Goal: Task Accomplishment & Management: Manage account settings

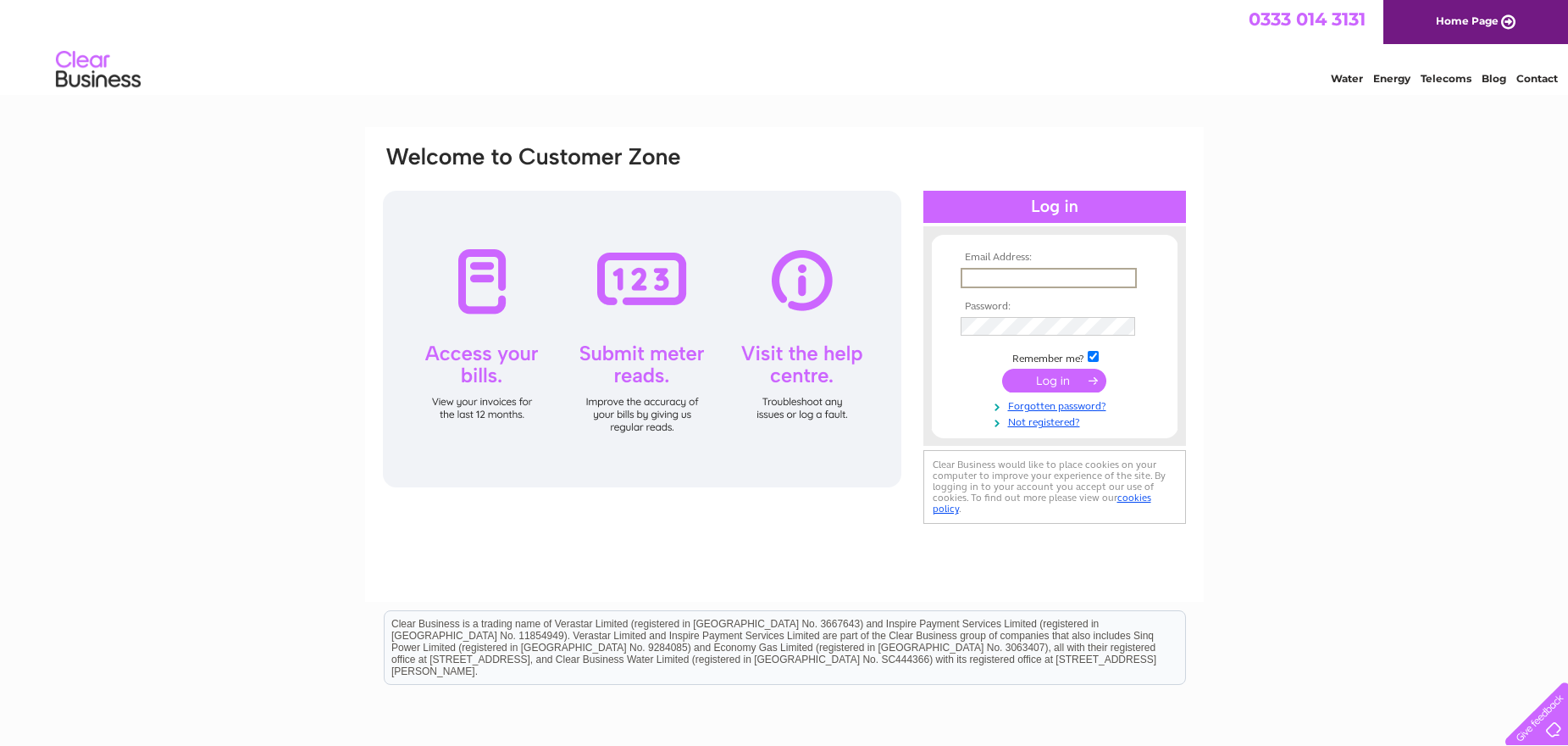
click at [1031, 274] on input "text" at bounding box center [1049, 277] width 177 height 20
type input "[EMAIL_ADDRESS][DOMAIN_NAME]"
click at [1077, 383] on input "submit" at bounding box center [1054, 380] width 104 height 24
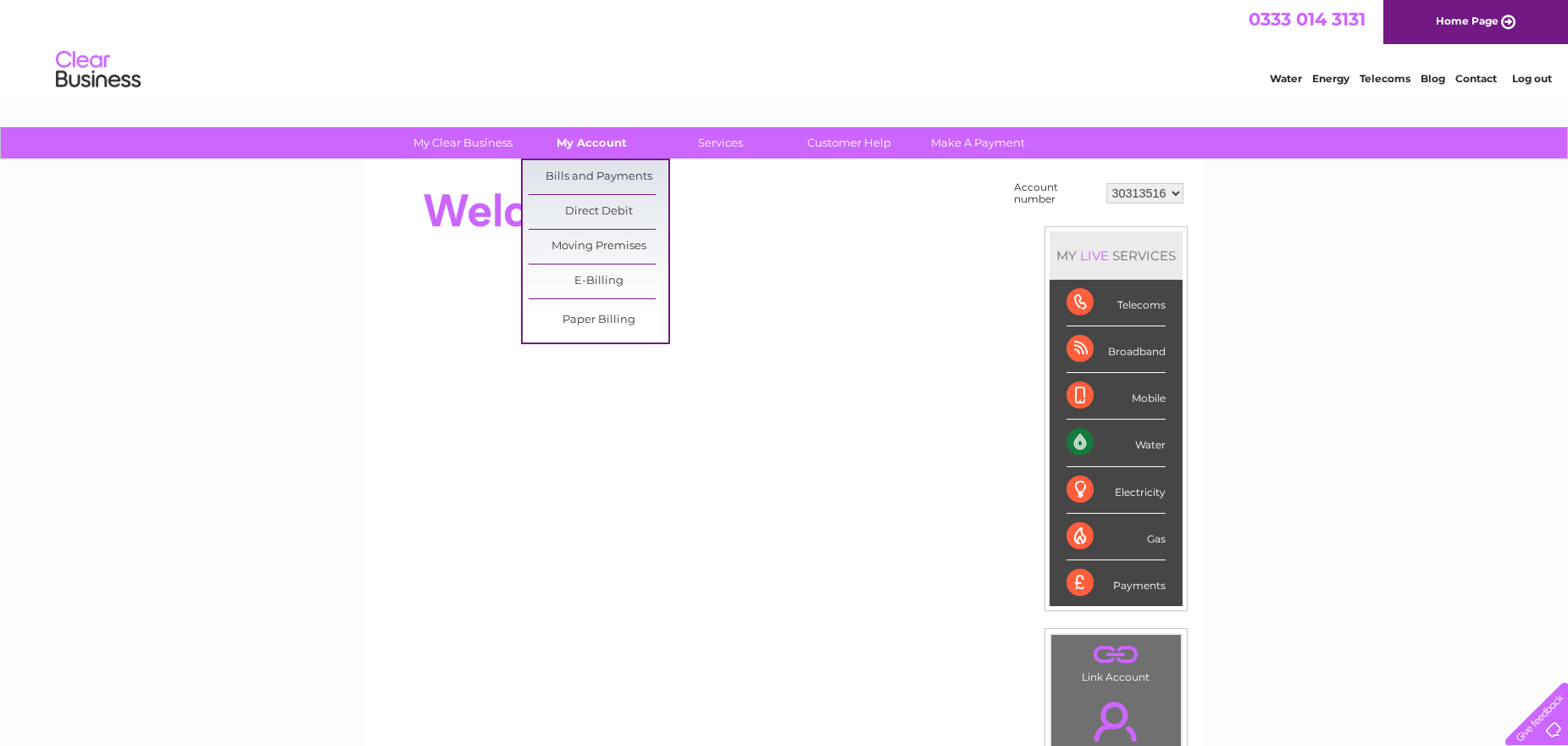
click at [600, 148] on link "My Account" at bounding box center [591, 142] width 139 height 32
click at [577, 182] on link "Bills and Payments" at bounding box center [599, 177] width 139 height 33
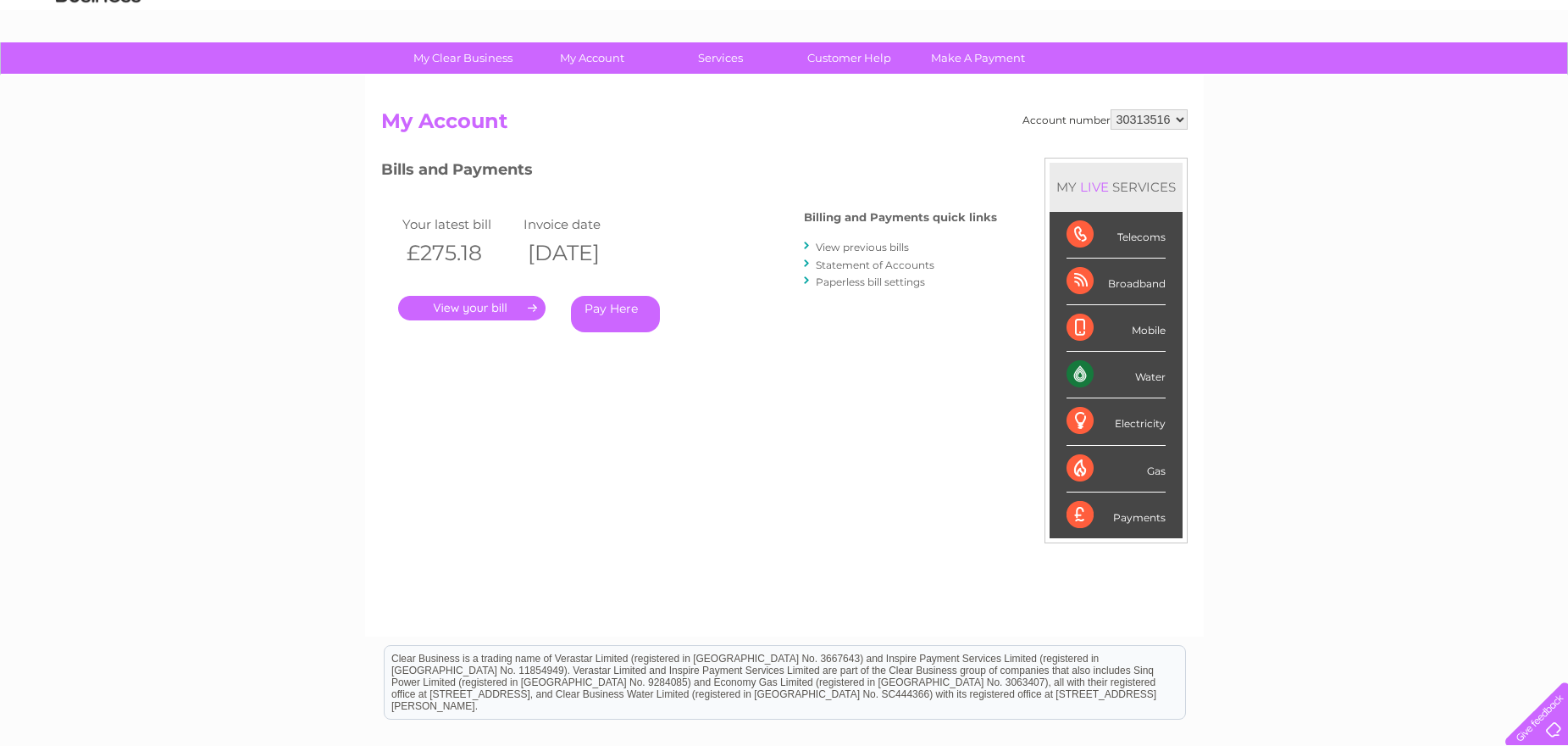
click at [516, 447] on div "Account number 30313516 My Account MY LIVE SERVICES Telecoms Broadband Mobile W…" at bounding box center [784, 364] width 807 height 510
